Goal: Task Accomplishment & Management: Manage account settings

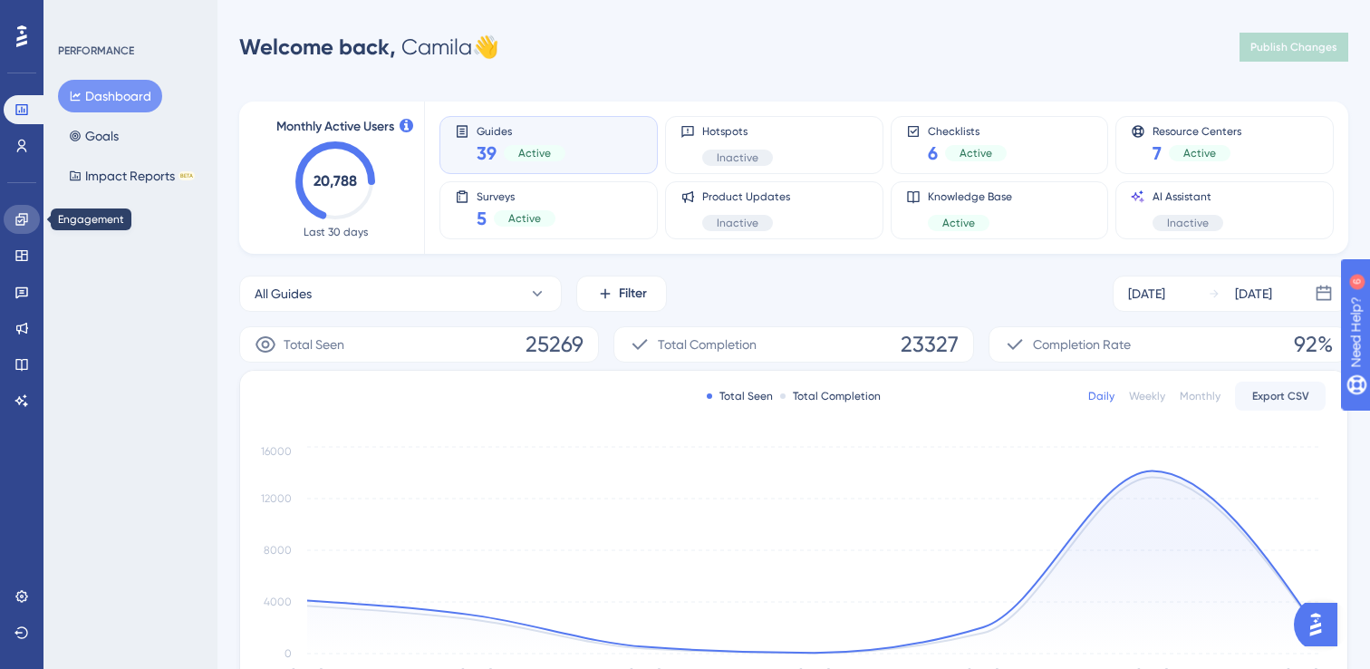
click at [30, 219] on link at bounding box center [22, 219] width 36 height 29
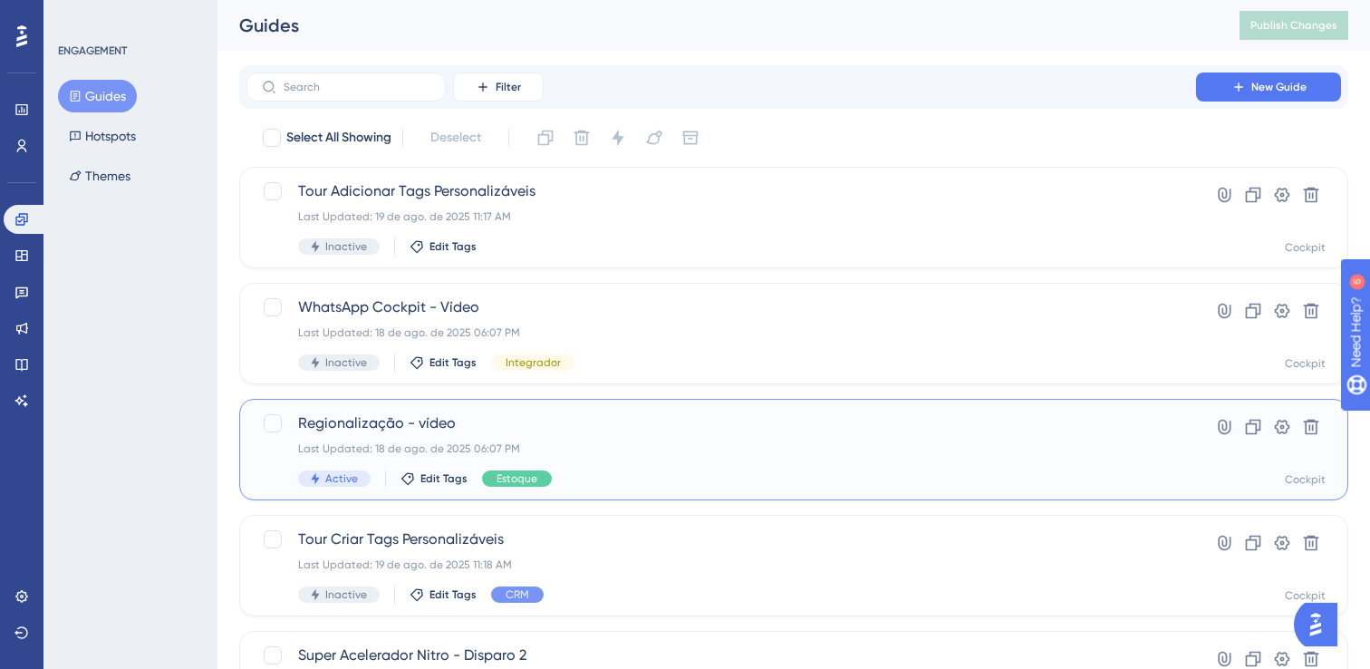
click at [687, 451] on div "Last Updated: 18 de ago. de 2025 06:07 PM" at bounding box center [721, 448] width 847 height 15
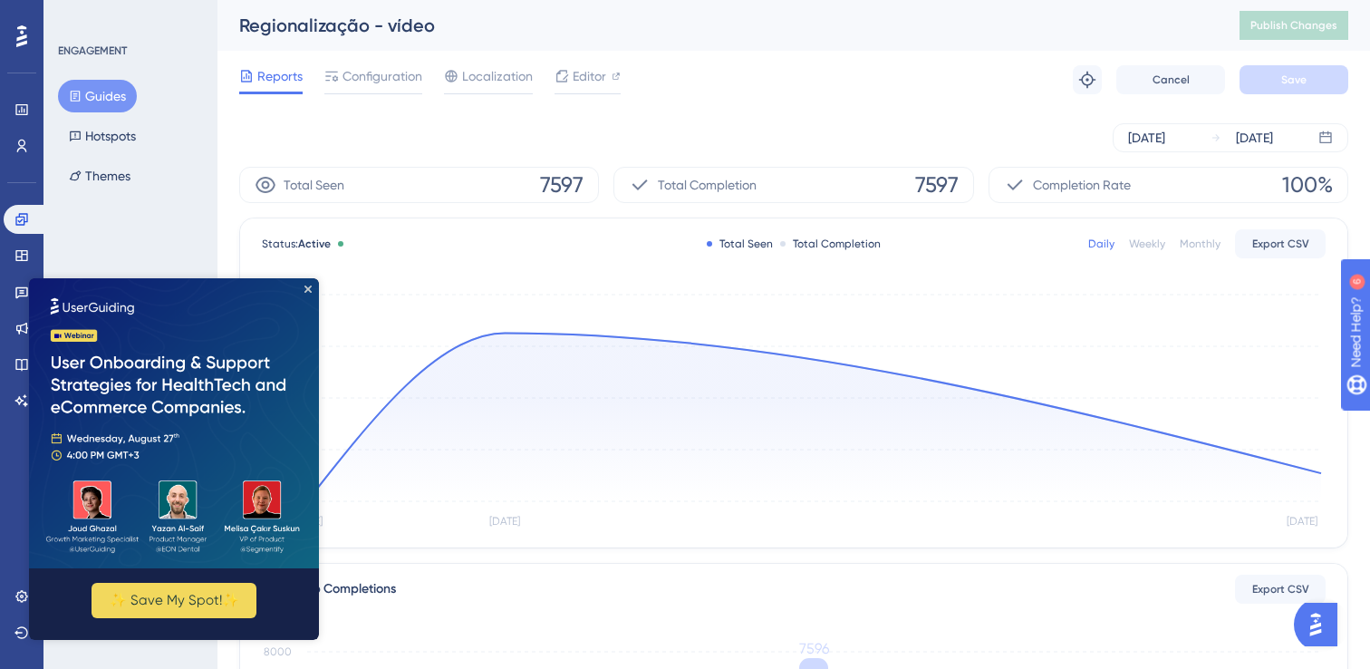
click at [312, 287] on img at bounding box center [174, 423] width 290 height 290
click at [309, 290] on icon "Close Preview" at bounding box center [308, 288] width 7 height 7
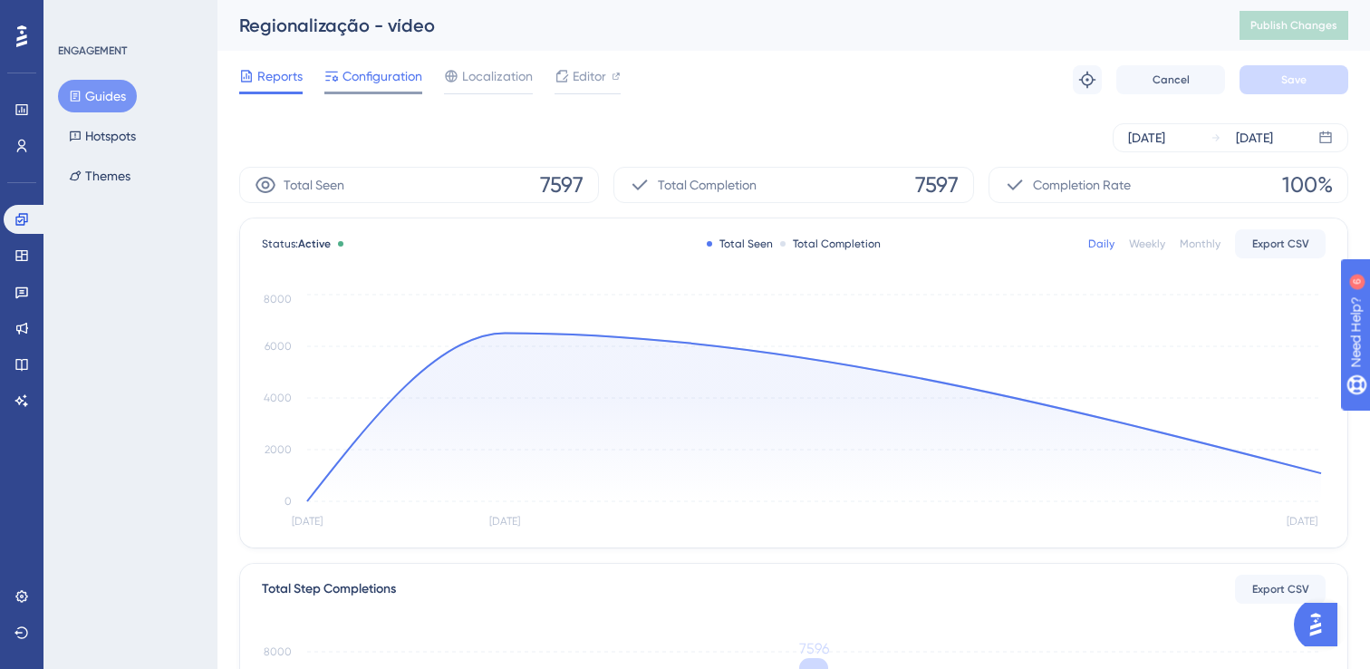
click at [366, 80] on span "Configuration" at bounding box center [383, 76] width 80 height 22
